Goal: Information Seeking & Learning: Learn about a topic

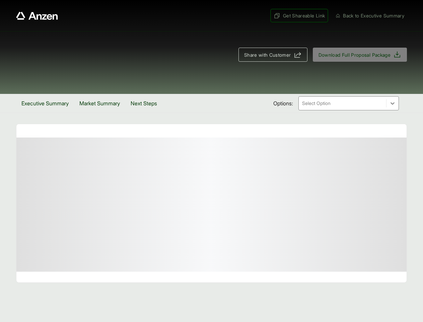
click at [296, 15] on span "Get Shareable Link" at bounding box center [299, 15] width 51 height 7
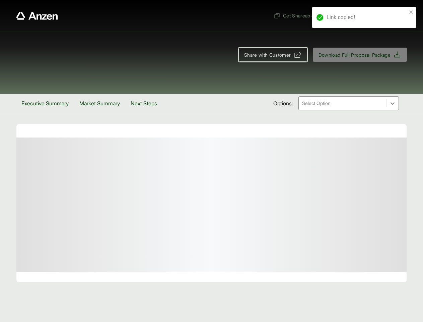
click at [270, 55] on span "Share with Customer" at bounding box center [267, 54] width 47 height 7
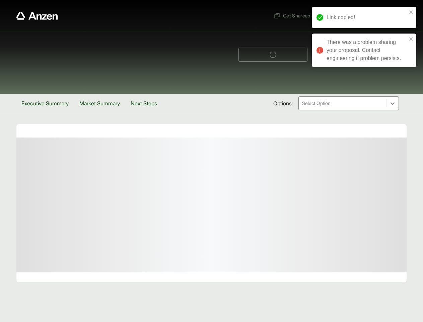
click at [46, 103] on button "Executive Summary" at bounding box center [45, 103] width 58 height 19
click at [103, 103] on button "Market Summary" at bounding box center [102, 103] width 51 height 19
click at [149, 103] on button "Next Steps" at bounding box center [146, 103] width 37 height 19
